Goal: Information Seeking & Learning: Understand process/instructions

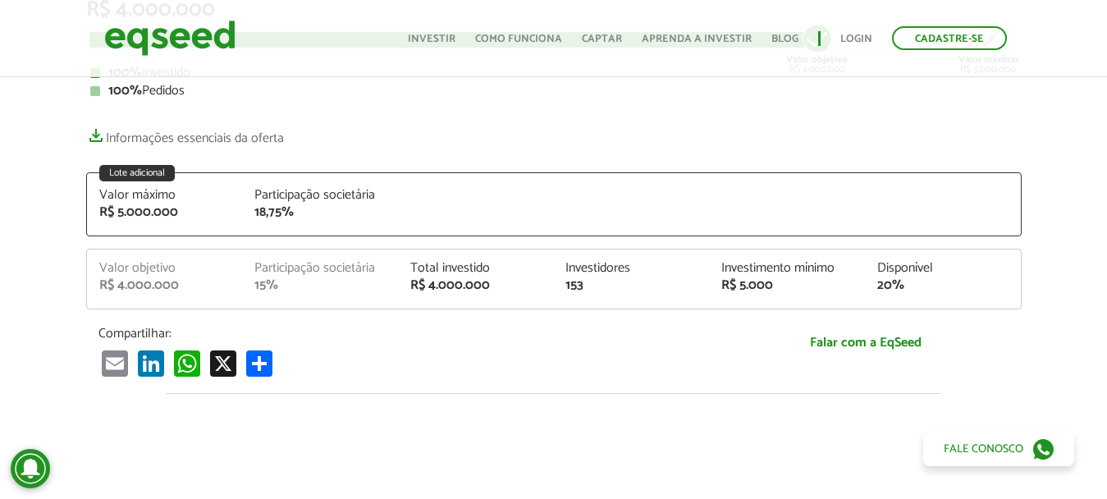
scroll to position [328, 0]
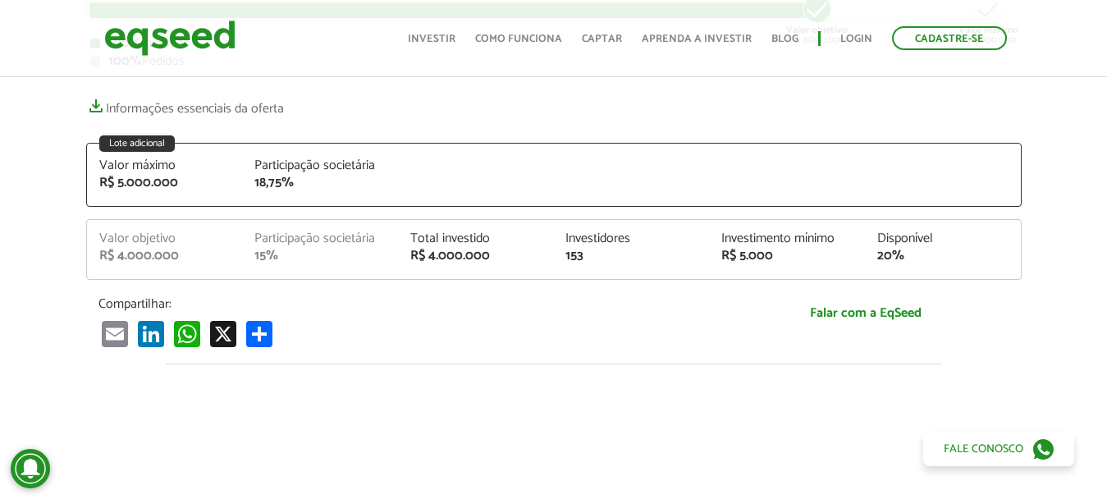
click at [282, 254] on div "15%" at bounding box center [319, 256] width 131 height 13
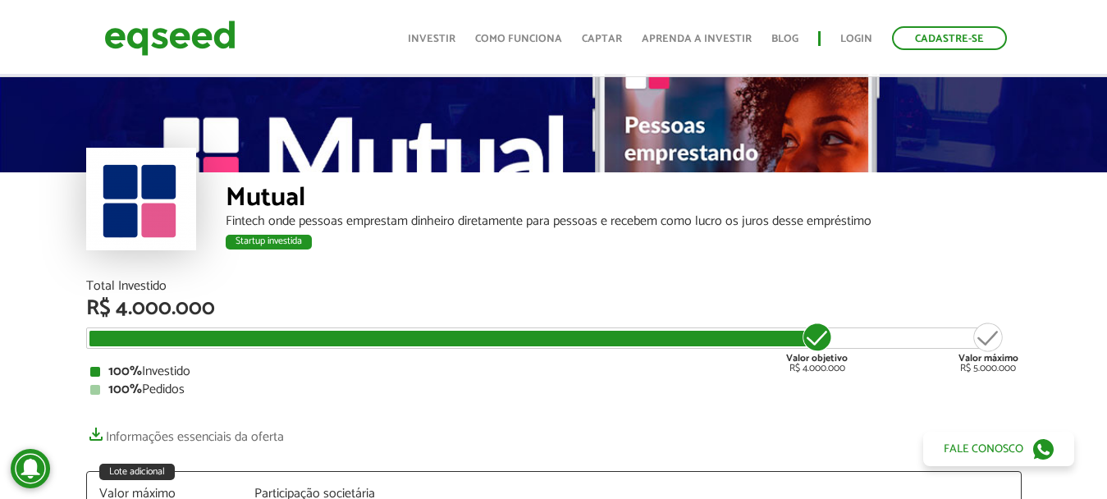
scroll to position [82, 0]
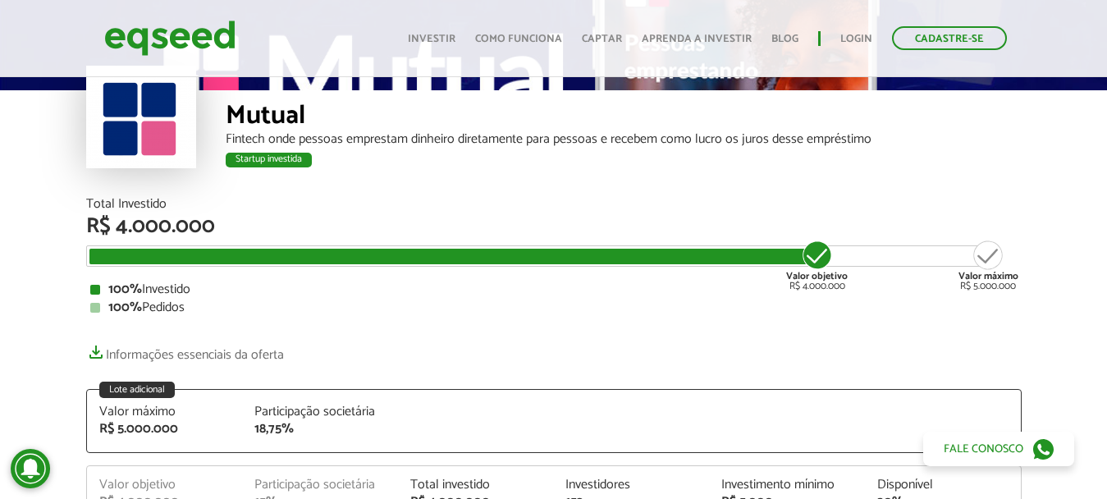
drag, startPoint x: 818, startPoint y: 254, endPoint x: 495, endPoint y: 275, distance: 324.1
click at [492, 277] on div "Total Investido R$ 4.000.000 Valor objetivo R$ 4.000.000 Valor máximo R$ 5.000.…" at bounding box center [554, 256] width 936 height 117
click at [581, 286] on div "100% Investido" at bounding box center [553, 289] width 927 height 13
click at [839, 172] on div "Startup investida" at bounding box center [624, 162] width 796 height 21
drag, startPoint x: 812, startPoint y: 249, endPoint x: 735, endPoint y: 222, distance: 80.7
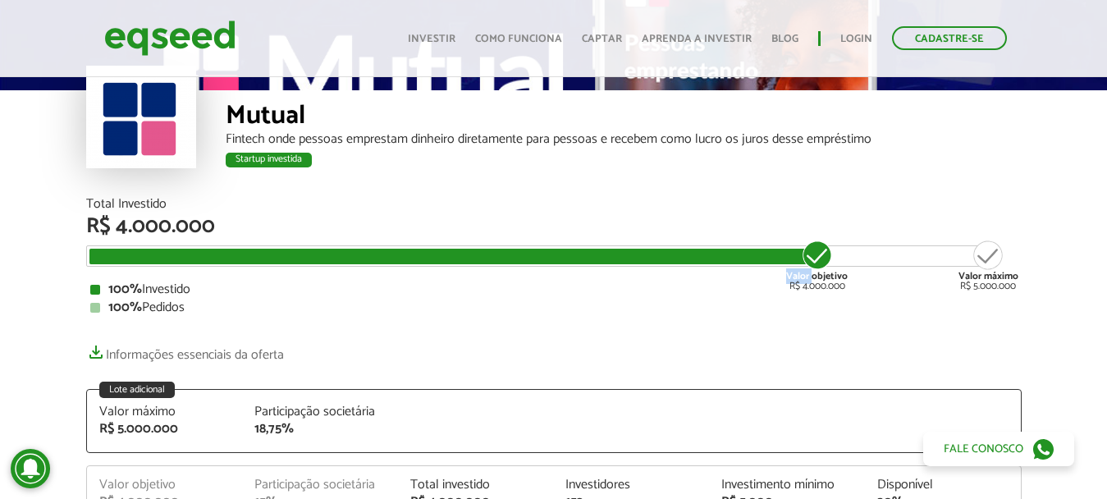
click at [701, 242] on div "Total Investido R$ 4.000.000 Valor objetivo R$ 4.000.000 Valor máximo R$ 5.000.…" at bounding box center [554, 256] width 936 height 117
click at [735, 222] on div "R$ 4.000.000" at bounding box center [554, 226] width 936 height 21
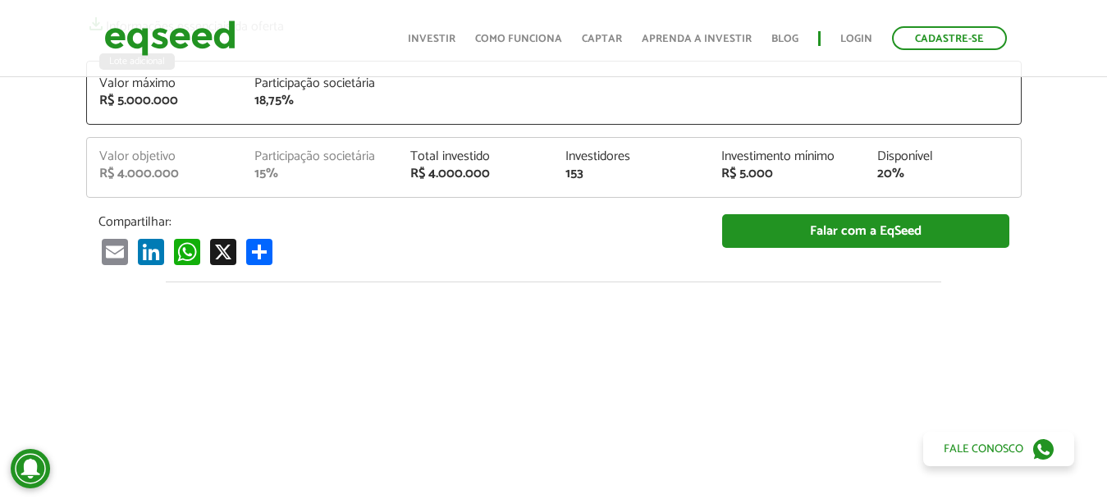
scroll to position [328, 0]
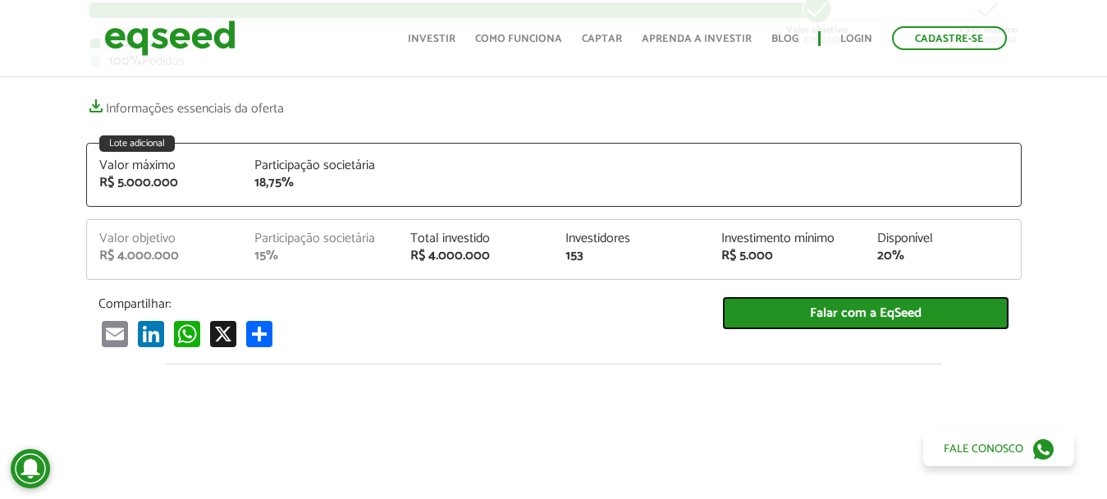
click at [863, 309] on link "Falar com a EqSeed" at bounding box center [865, 313] width 287 height 34
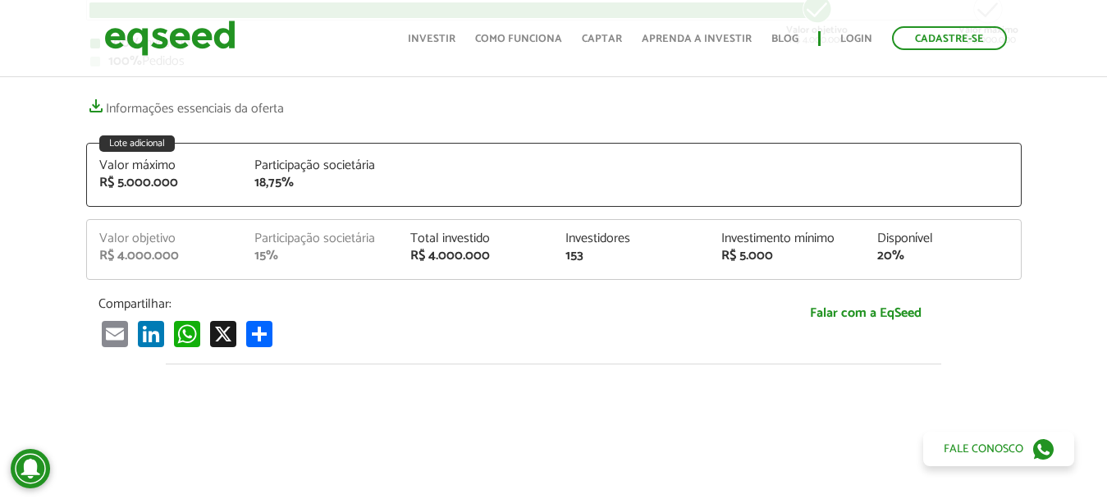
click at [204, 240] on div "Valor objetivo" at bounding box center [164, 238] width 131 height 13
click at [278, 166] on div "Participação societária" at bounding box center [319, 165] width 131 height 13
drag, startPoint x: 311, startPoint y: 240, endPoint x: 301, endPoint y: 254, distance: 17.8
click at [309, 240] on div "Participação societária" at bounding box center [319, 238] width 131 height 13
click at [233, 267] on div "Valor objetivo R$ 4.000.000 Participação societária 15% Total investido R$ 4.00…" at bounding box center [554, 255] width 934 height 47
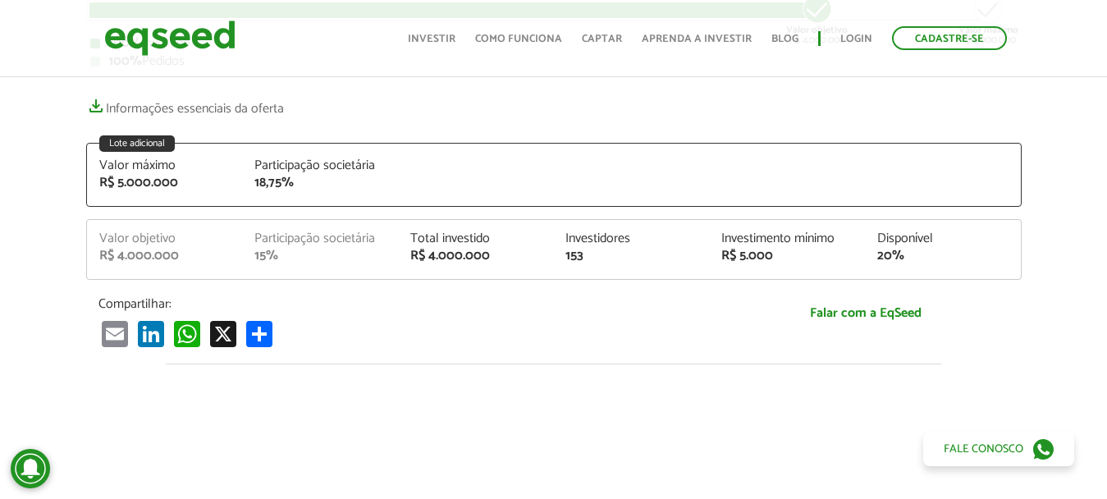
click at [105, 239] on div "Valor objetivo" at bounding box center [164, 238] width 131 height 13
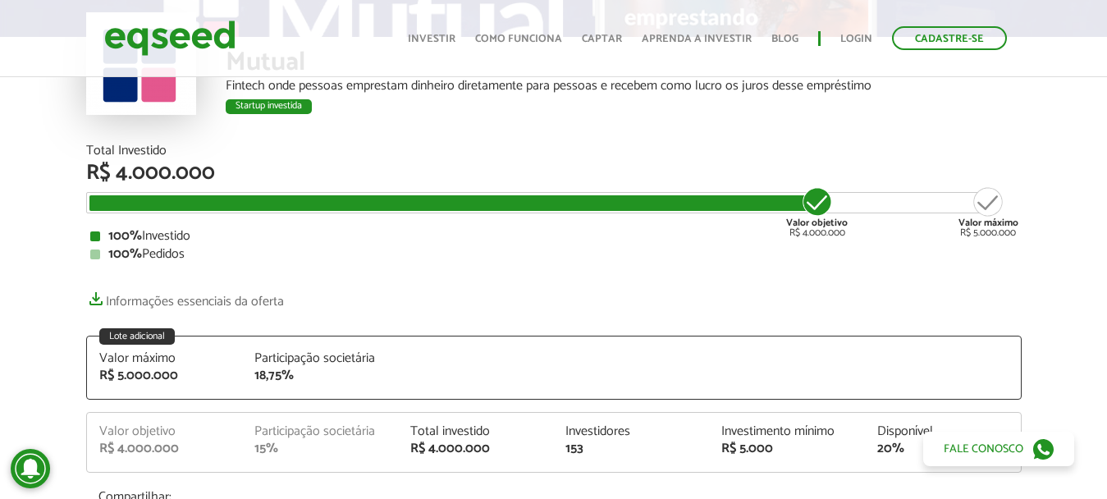
scroll to position [164, 0]
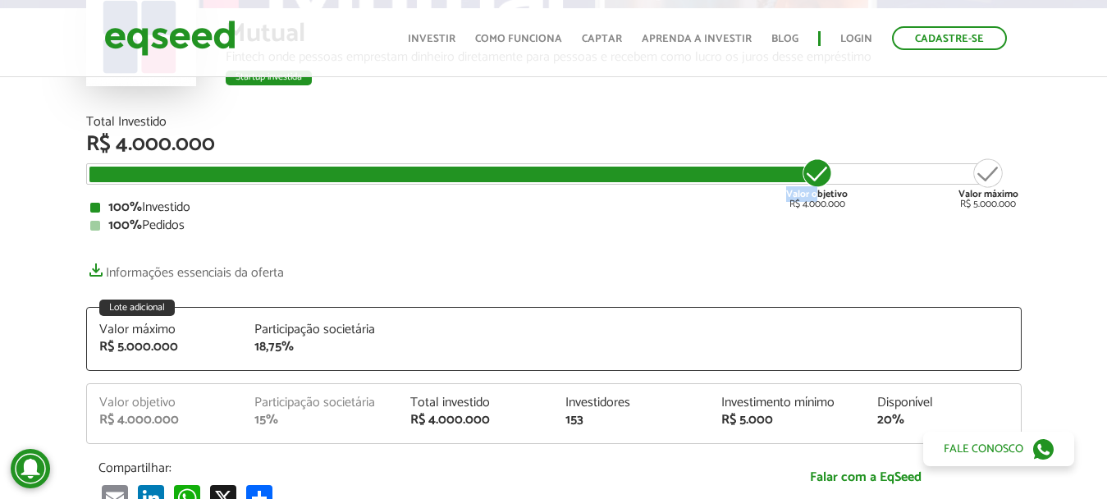
drag, startPoint x: 815, startPoint y: 172, endPoint x: 918, endPoint y: 174, distance: 103.4
click at [886, 174] on div "Valor objetivo R$ 4.000.000 Valor máximo R$ 5.000.000" at bounding box center [541, 173] width 911 height 21
click at [982, 171] on div "Valor máximo R$ 5.000.000" at bounding box center [989, 183] width 60 height 53
click at [989, 172] on div "Valor máximo R$ 5.000.000" at bounding box center [989, 183] width 60 height 53
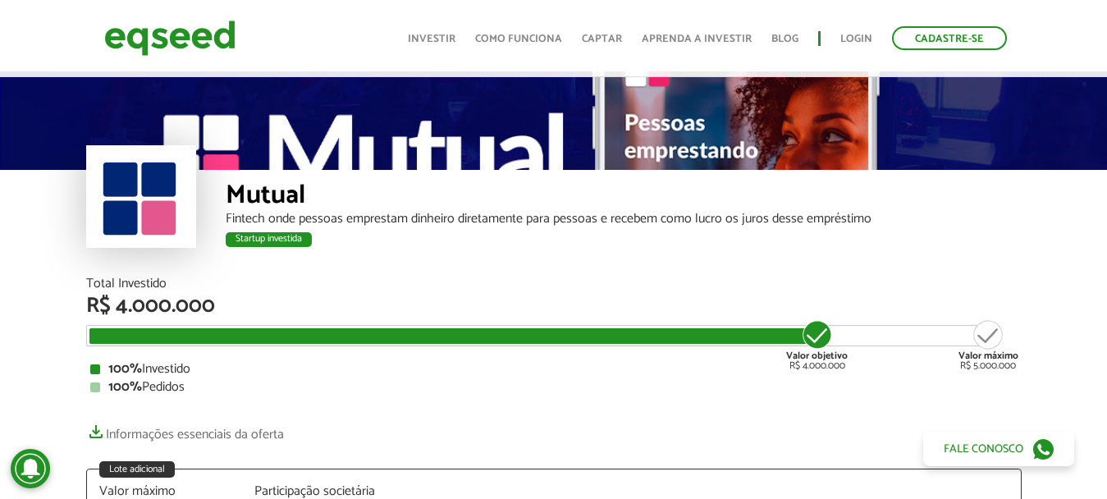
scroll to position [0, 0]
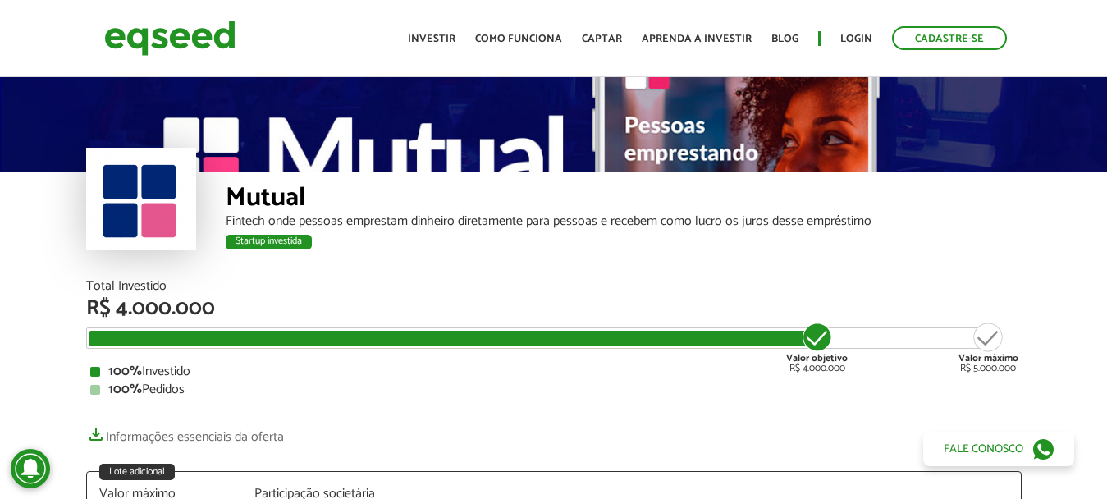
click at [201, 337] on div at bounding box center [451, 339] width 724 height 16
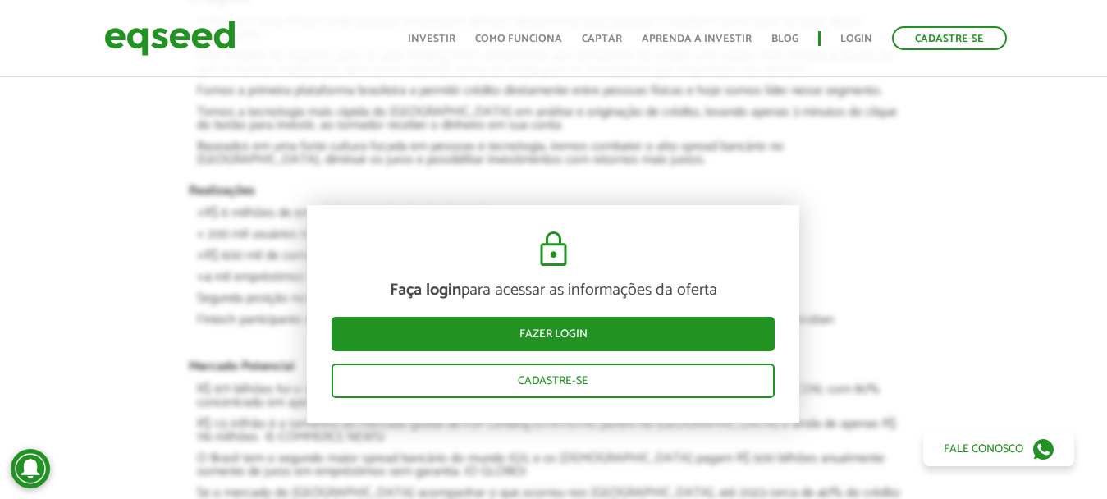
scroll to position [1806, 0]
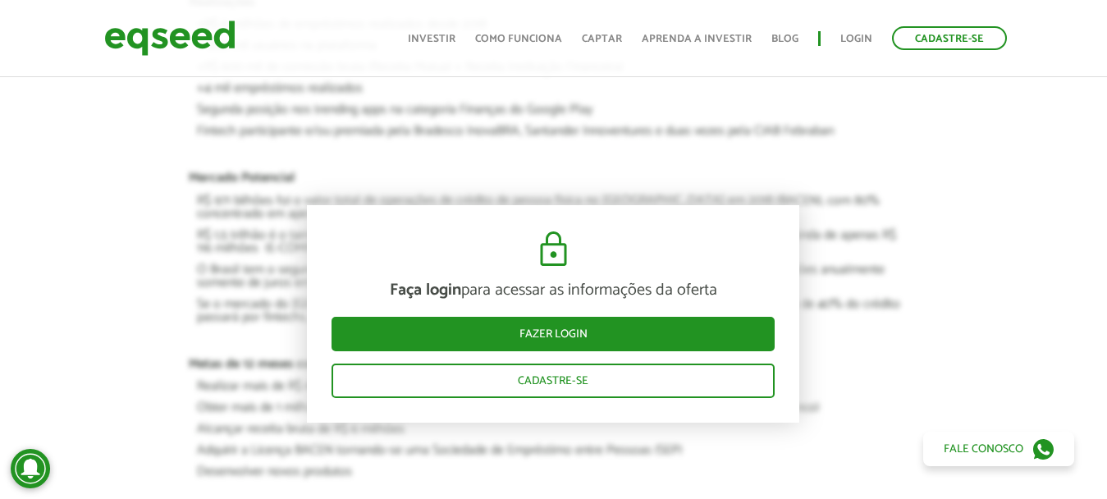
drag, startPoint x: 750, startPoint y: 153, endPoint x: 363, endPoint y: 60, distance: 398.5
click at [749, 153] on article "Faça login para acessar as informações da oferta Fazer login Cadastre-se Resumo…" at bounding box center [554, 311] width 730 height 1664
click at [688, 108] on article "Faça login para acessar as informações da oferta Fazer login Cadastre-se Resumo…" at bounding box center [554, 311] width 730 height 1664
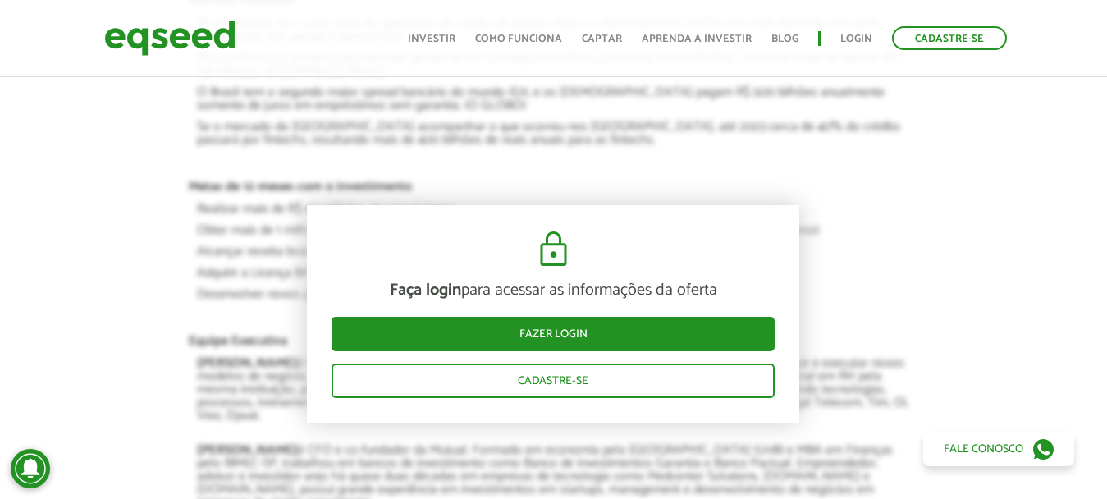
scroll to position [1970, 0]
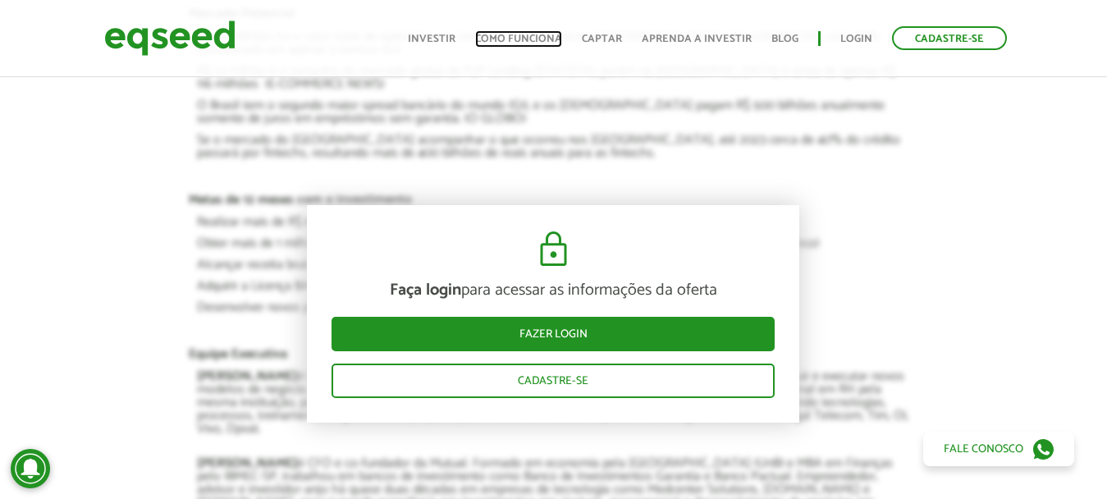
click at [533, 34] on link "Como funciona" at bounding box center [518, 39] width 87 height 11
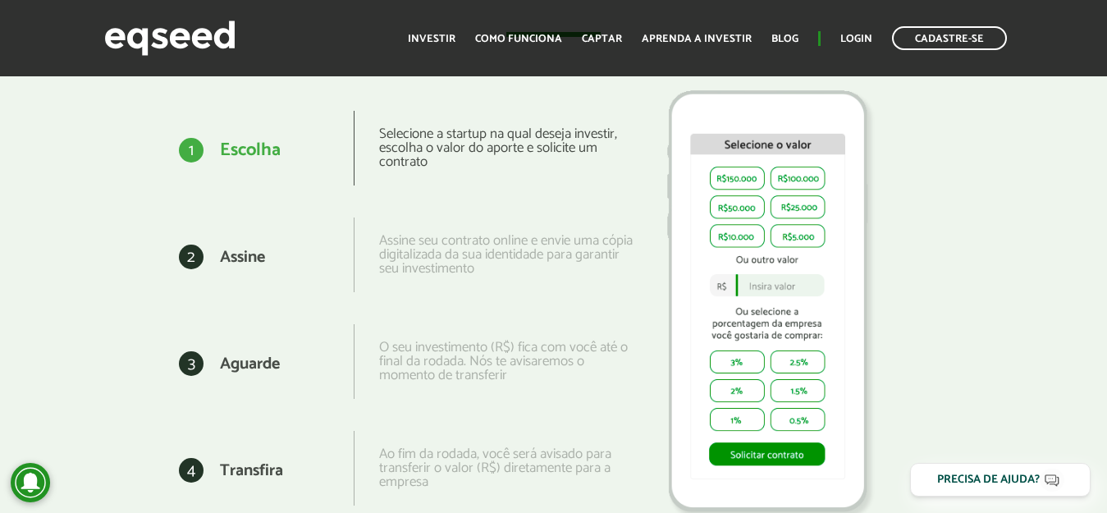
scroll to position [2052, 0]
drag, startPoint x: 536, startPoint y: 144, endPoint x: 625, endPoint y: 158, distance: 89.6
click at [620, 150] on div "Selecione a startup na qual deseja investir, escolha o valor do aporte e solici…" at bounding box center [494, 147] width 280 height 75
click at [625, 165] on div "Selecione a startup na qual deseja investir, escolha o valor do aporte e solici…" at bounding box center [494, 147] width 280 height 75
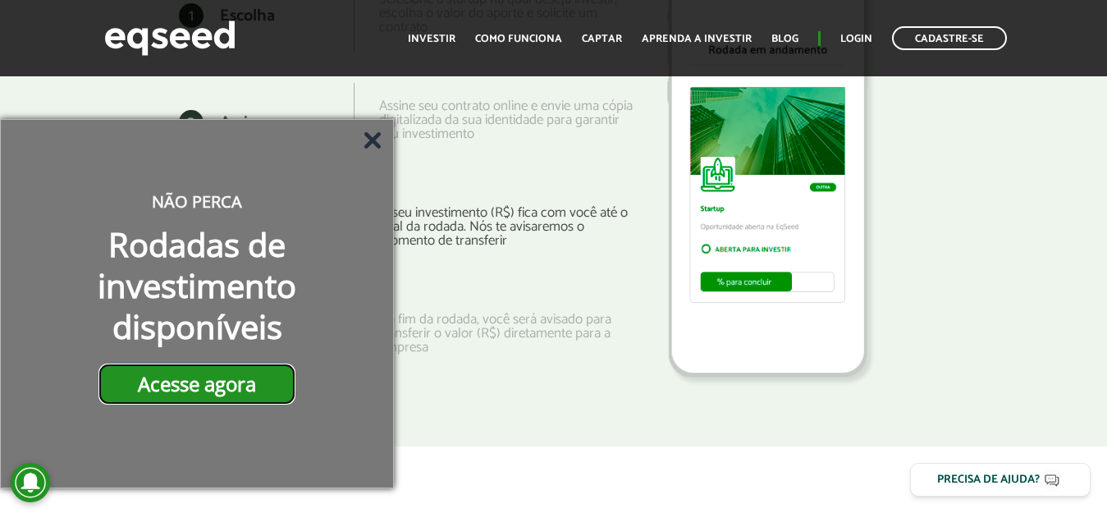
scroll to position [2216, 0]
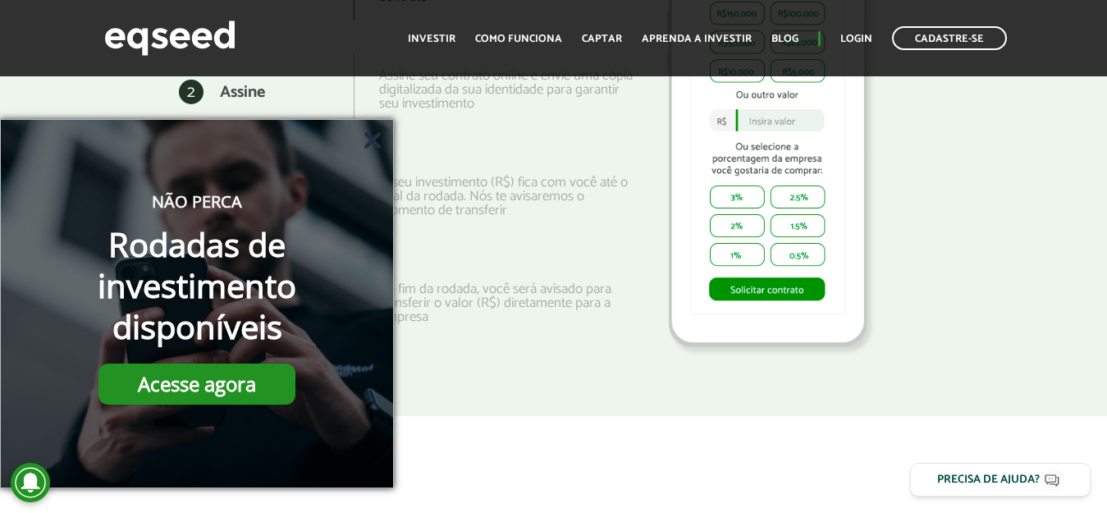
click at [365, 142] on icon "Fechar" at bounding box center [372, 140] width 16 height 16
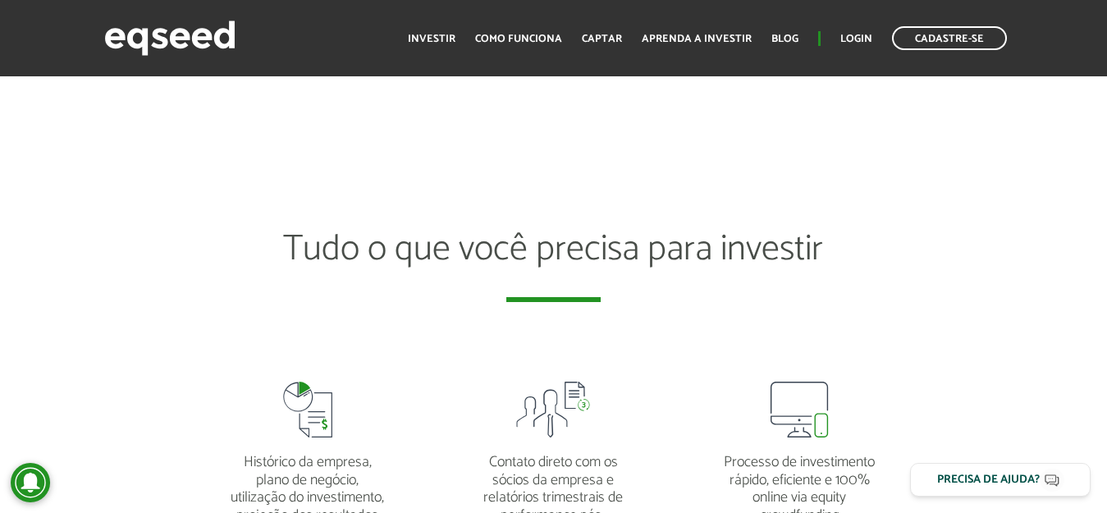
scroll to position [2955, 0]
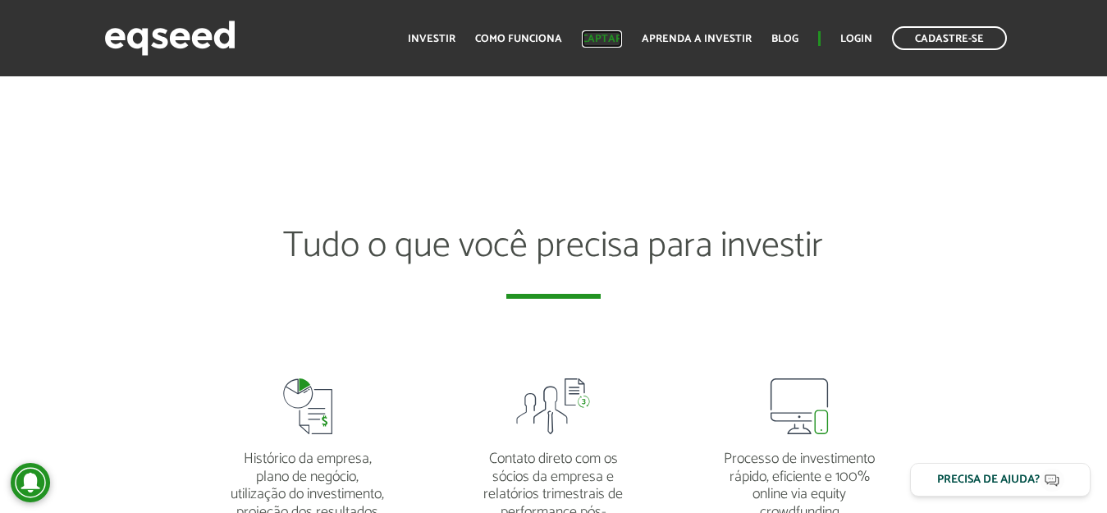
click at [618, 37] on link "Captar" at bounding box center [602, 39] width 40 height 11
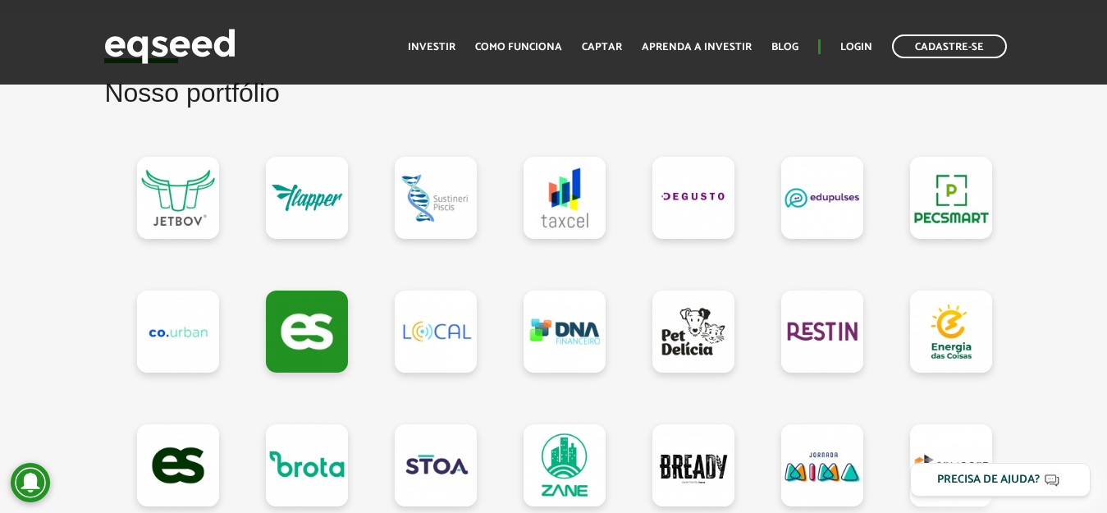
scroll to position [1559, 0]
